Goal: Task Accomplishment & Management: Manage account settings

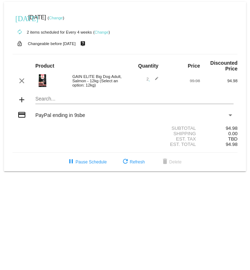
click at [109, 32] on link "Change" at bounding box center [102, 32] width 14 height 4
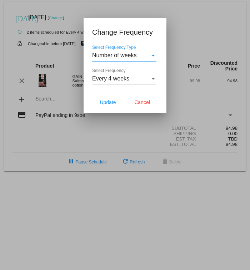
click at [144, 53] on div "Number of weeks" at bounding box center [121, 55] width 58 height 6
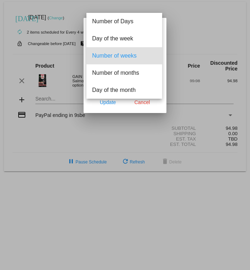
click at [124, 108] on div at bounding box center [125, 135] width 250 height 270
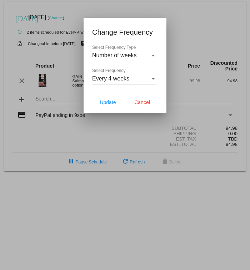
click at [140, 82] on div "Every 4 weeks" at bounding box center [121, 78] width 58 height 6
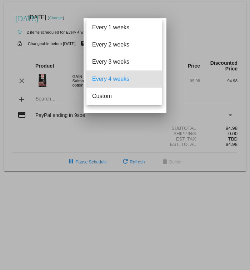
click at [211, 20] on div at bounding box center [125, 135] width 250 height 270
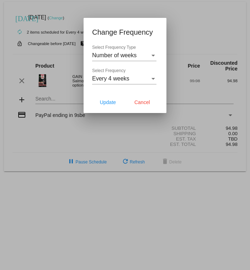
click at [207, 32] on div at bounding box center [125, 135] width 250 height 270
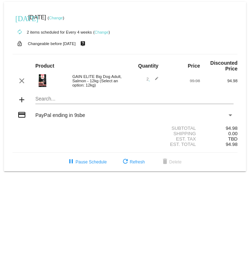
click at [26, 84] on mat-icon "clear" at bounding box center [22, 81] width 9 height 9
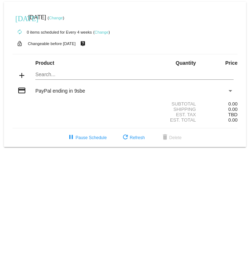
click at [134, 140] on span "refresh Refresh" at bounding box center [133, 137] width 24 height 5
click at [142, 140] on span "refresh Refresh" at bounding box center [133, 137] width 24 height 5
